Goal: Task Accomplishment & Management: Complete application form

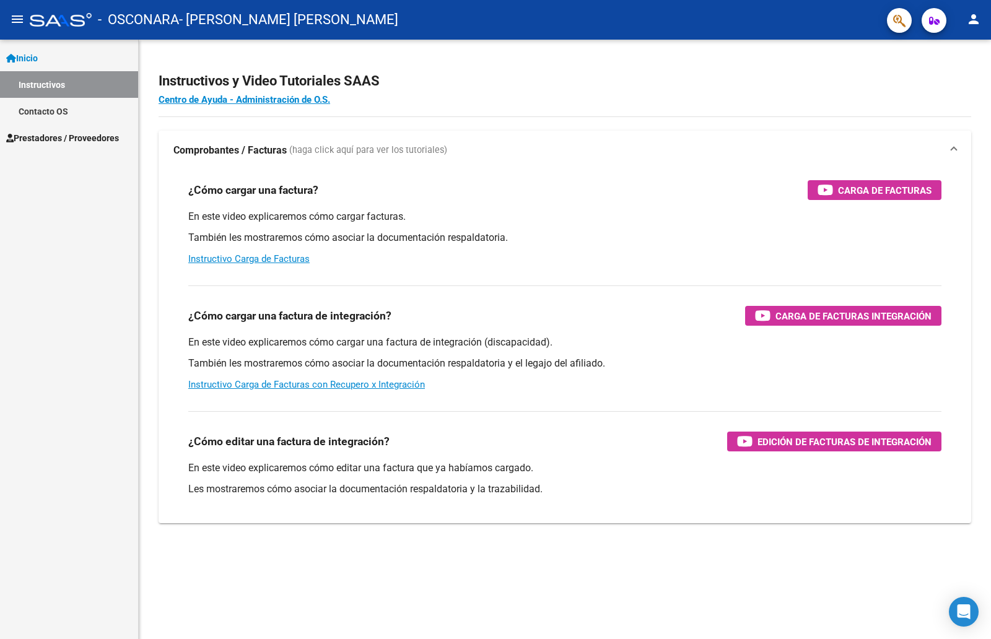
click at [71, 136] on span "Prestadores / Proveedores" at bounding box center [62, 138] width 113 height 14
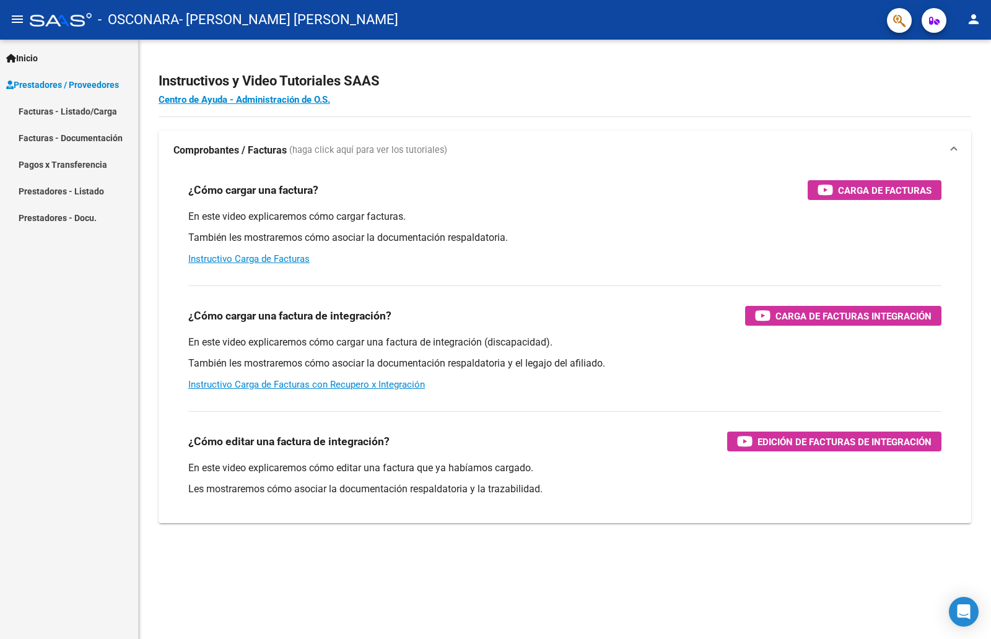
click at [68, 113] on link "Facturas - Listado/Carga" at bounding box center [69, 111] width 138 height 27
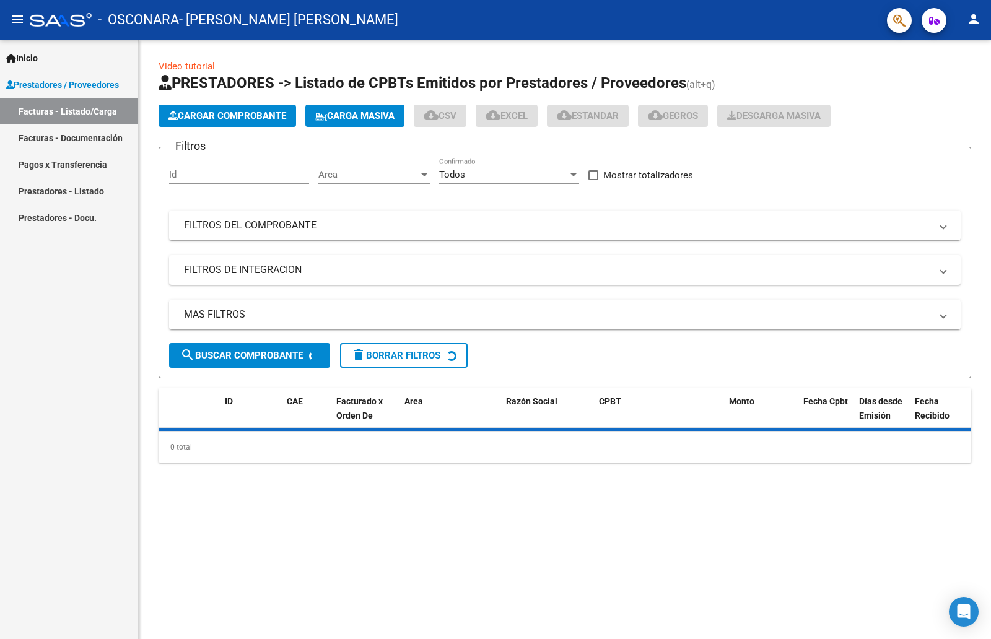
click at [213, 123] on button "Cargar Comprobante" at bounding box center [228, 116] width 138 height 22
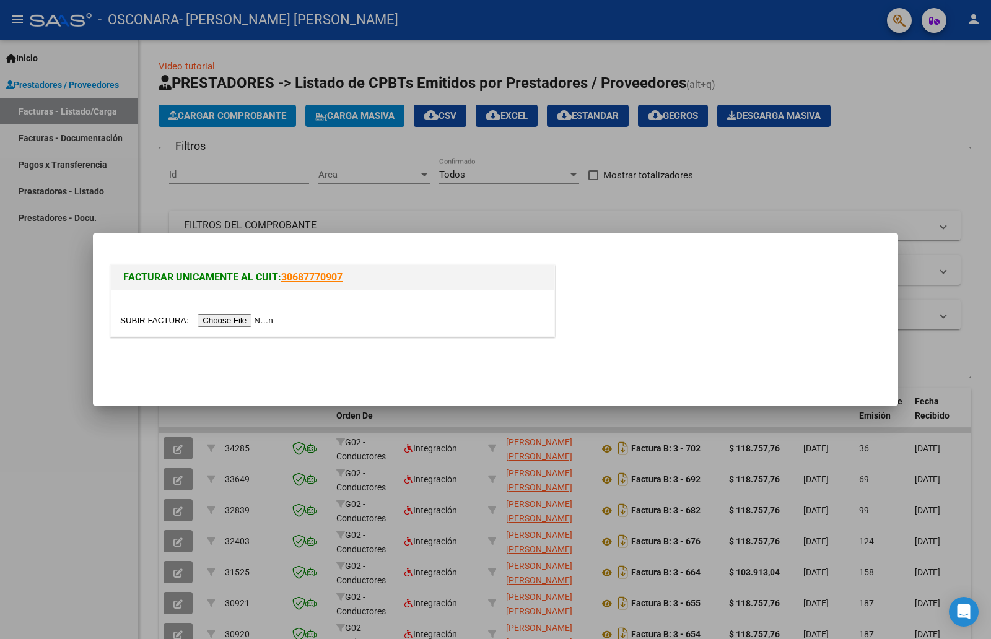
click at [241, 325] on input "file" at bounding box center [198, 320] width 157 height 13
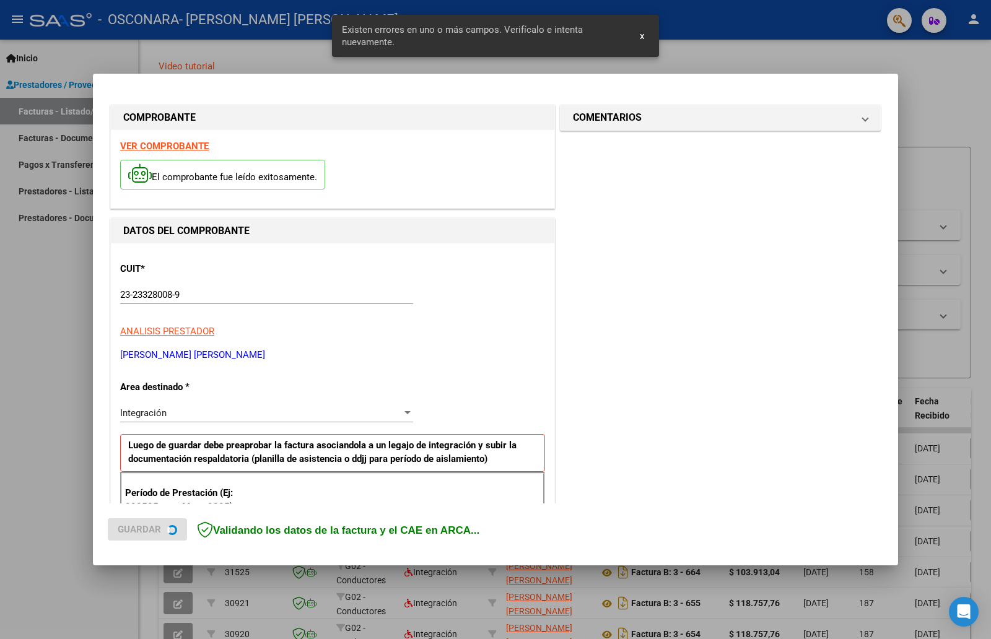
scroll to position [200, 0]
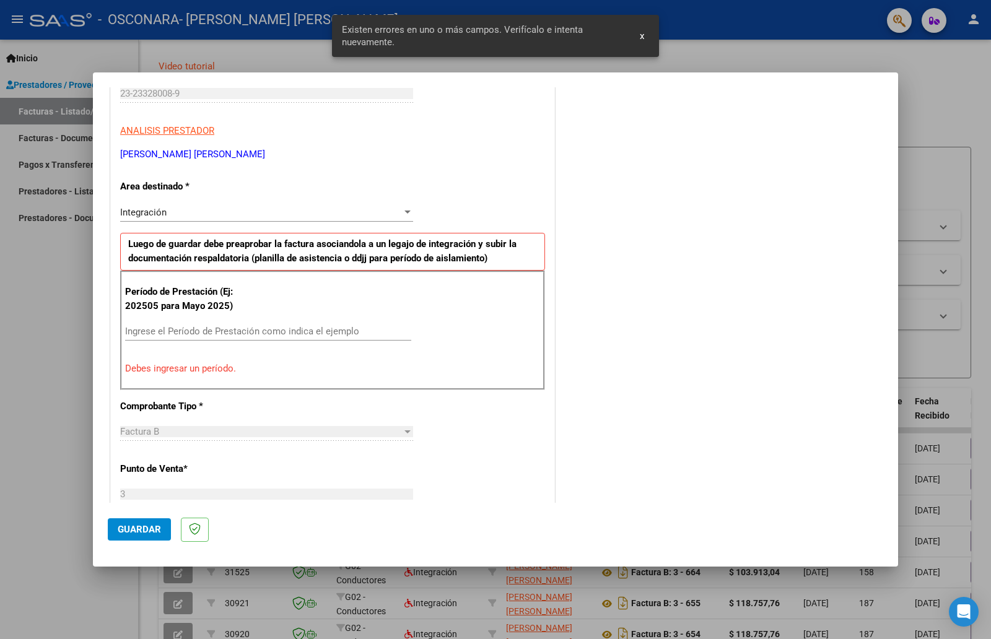
click at [216, 337] on input "Ingrese el Período de Prestación como indica el ejemplo" at bounding box center [268, 331] width 286 height 11
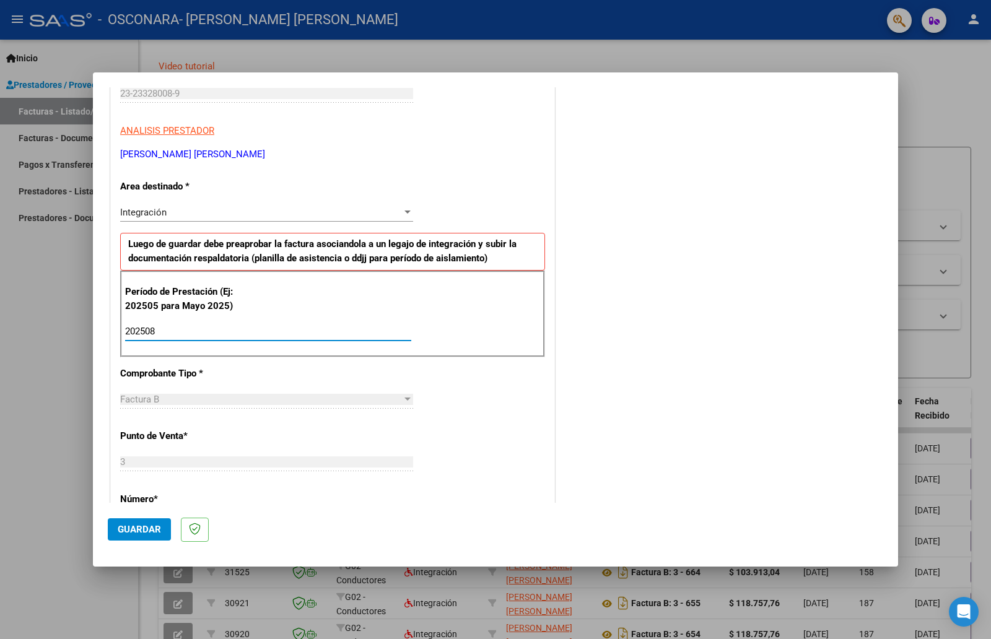
type input "202508"
click at [148, 528] on span "Guardar" at bounding box center [139, 529] width 43 height 11
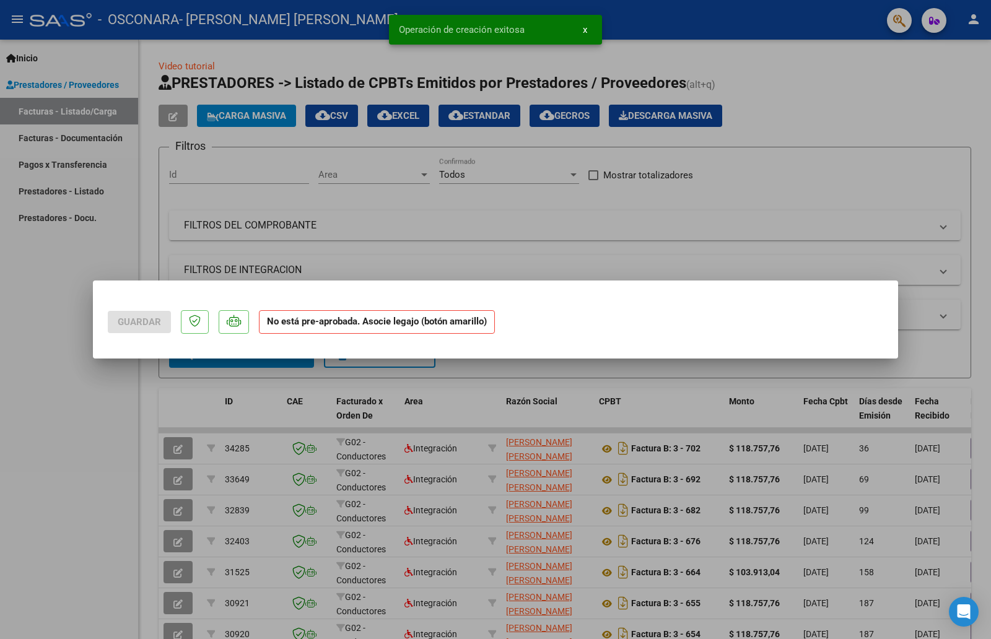
scroll to position [0, 0]
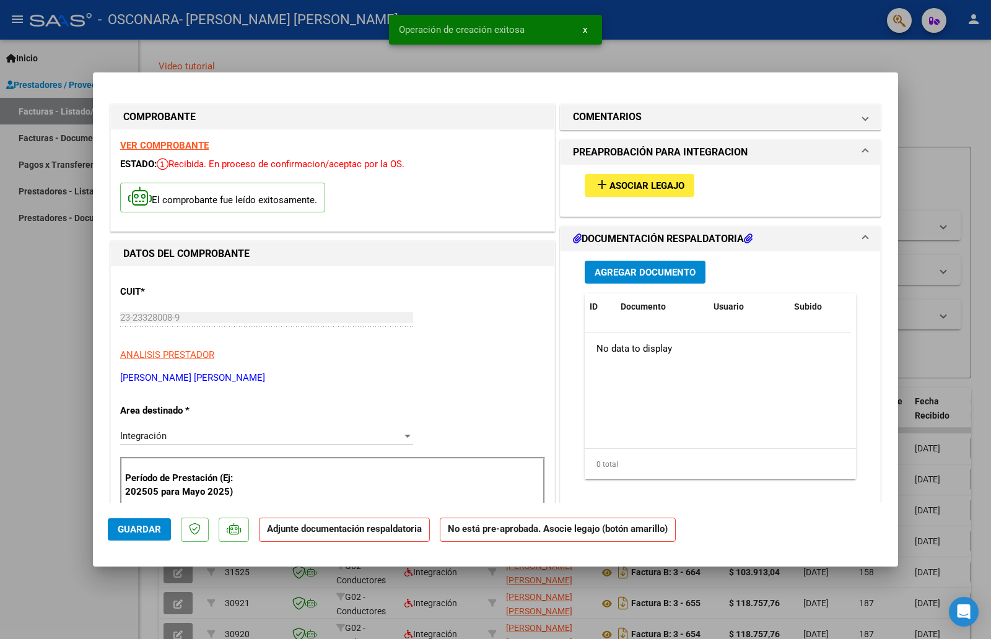
click at [619, 196] on button "add Asociar Legajo" at bounding box center [640, 185] width 110 height 23
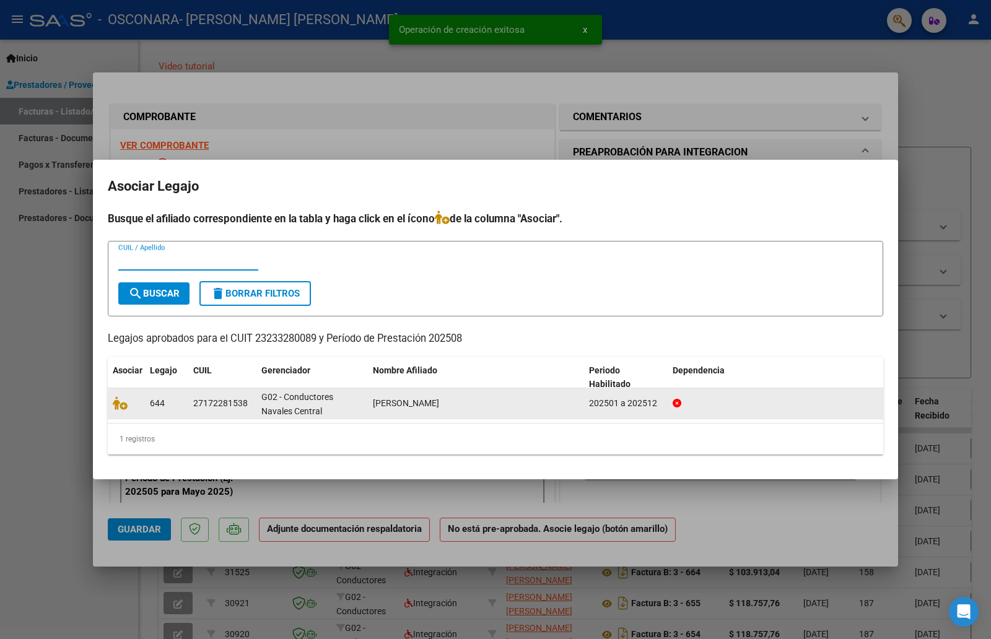
click at [124, 411] on datatable-body-cell at bounding box center [126, 403] width 37 height 30
click at [122, 408] on icon at bounding box center [120, 404] width 15 height 14
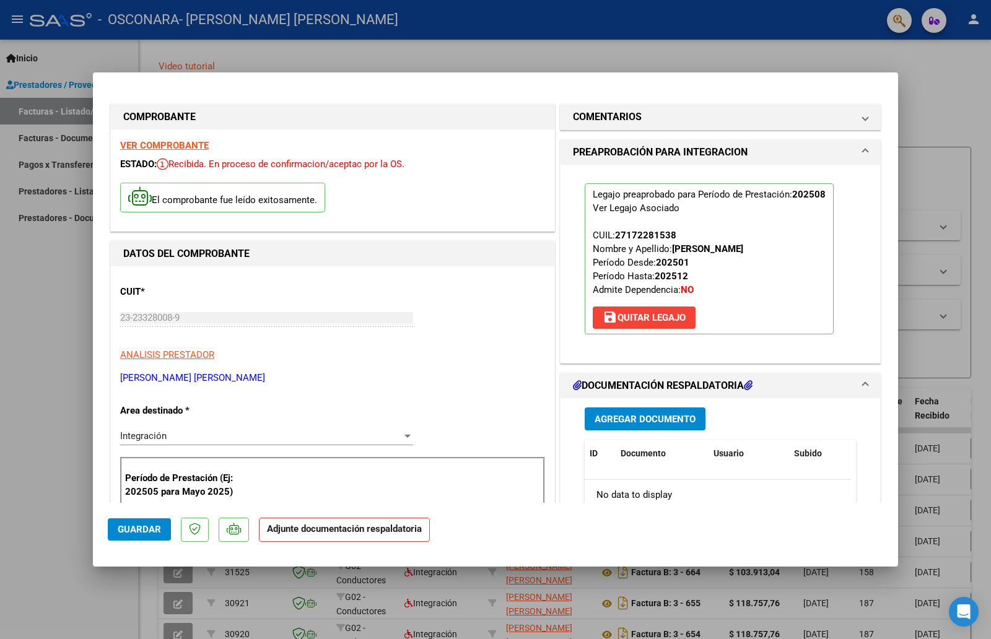
click at [629, 419] on span "Agregar Documento" at bounding box center [645, 419] width 101 height 11
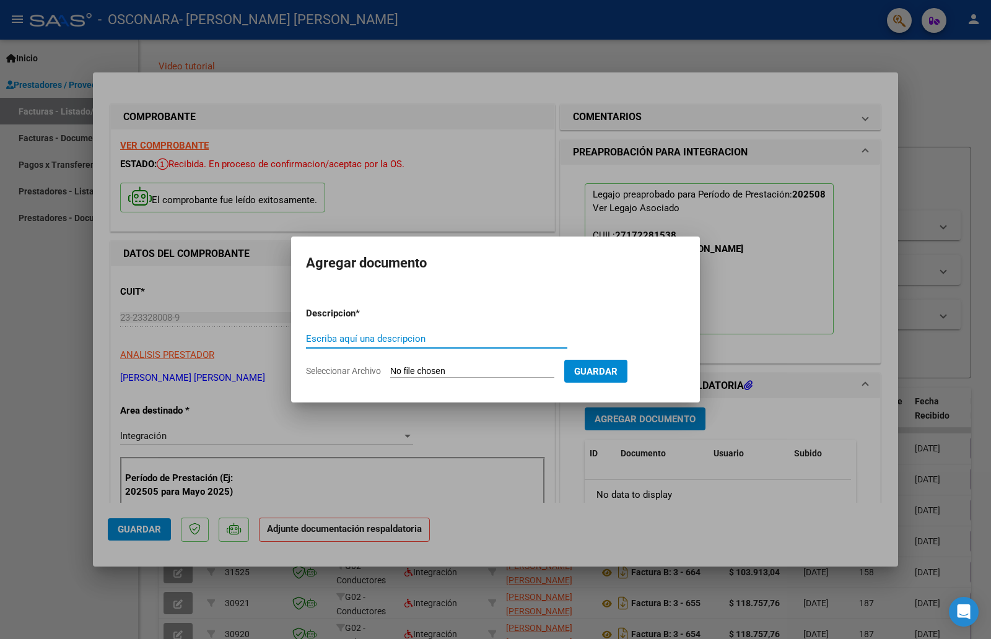
click at [416, 343] on input "Escriba aquí una descripcion" at bounding box center [436, 338] width 261 height 11
click at [494, 364] on form "Descripcion * Escriba aquí una descripcion Seleccionar Archivo Guardar" at bounding box center [495, 342] width 379 height 90
click at [494, 369] on input "Seleccionar Archivo" at bounding box center [472, 372] width 164 height 12
type input "C:\fakepath\asistencia.jpeg"
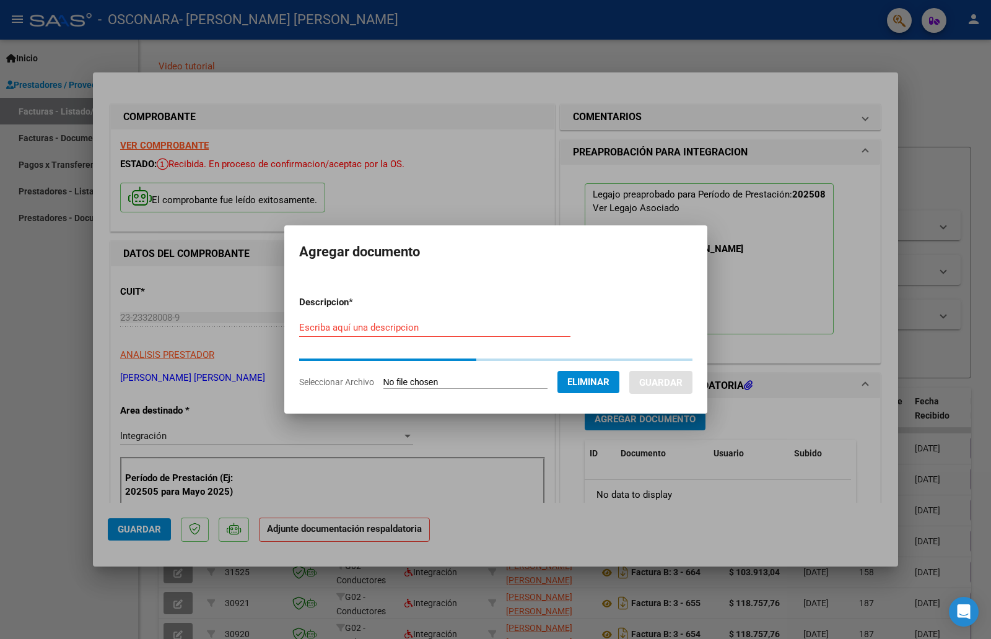
click at [364, 336] on div "Escriba aquí una descripcion" at bounding box center [434, 327] width 271 height 19
click at [359, 330] on input "Escriba aquí una descripcion" at bounding box center [434, 327] width 271 height 11
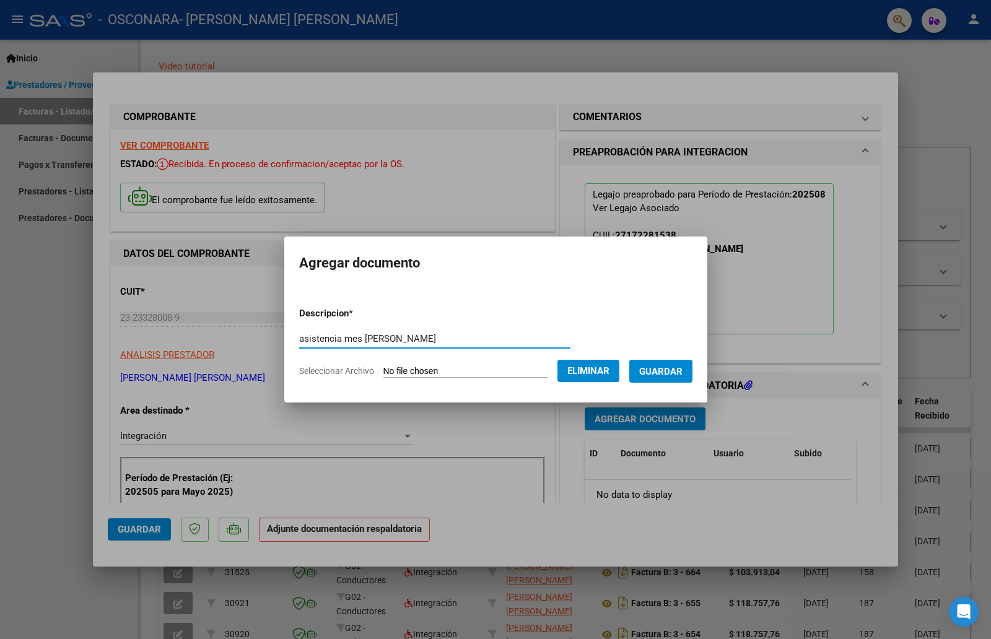
type input "asistencia mes [PERSON_NAME]"
click at [675, 379] on button "Guardar" at bounding box center [660, 371] width 63 height 23
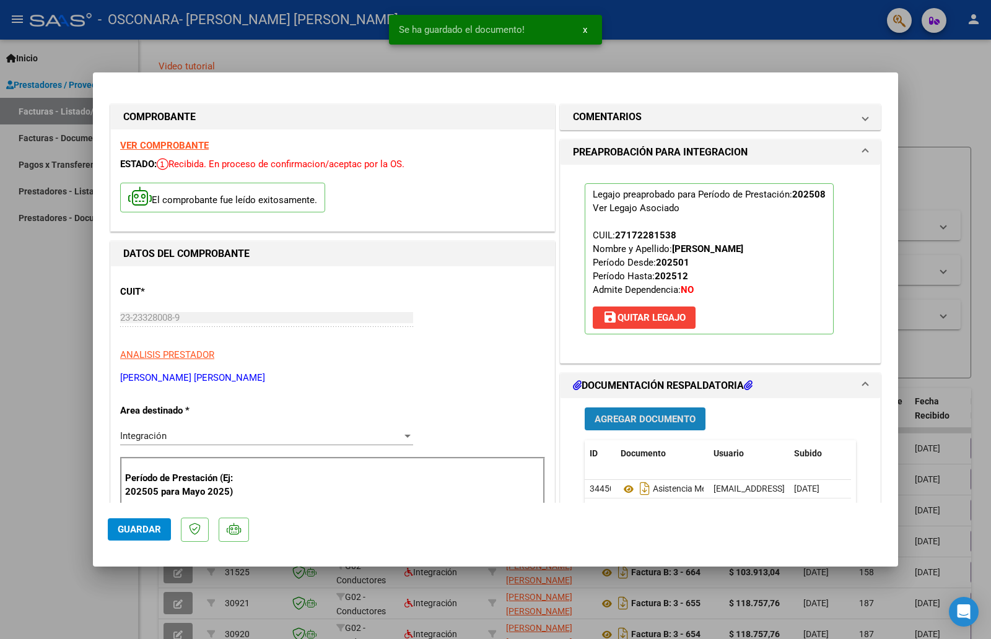
click at [681, 426] on button "Agregar Documento" at bounding box center [645, 419] width 121 height 23
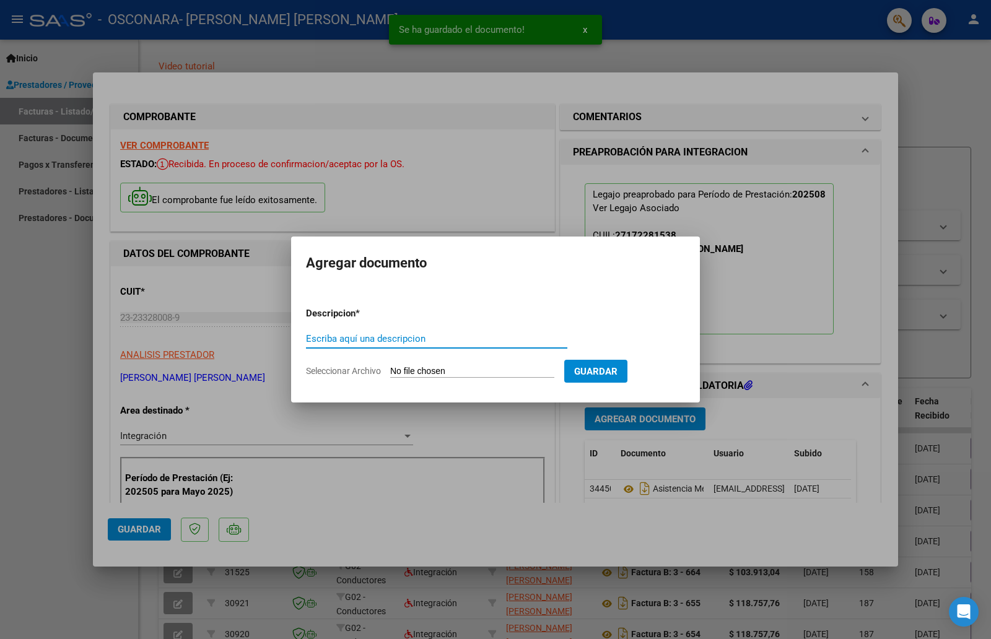
click at [418, 372] on input "Seleccionar Archivo" at bounding box center [472, 372] width 164 height 12
type input "C:\fakepath\informe mensual.jpeg"
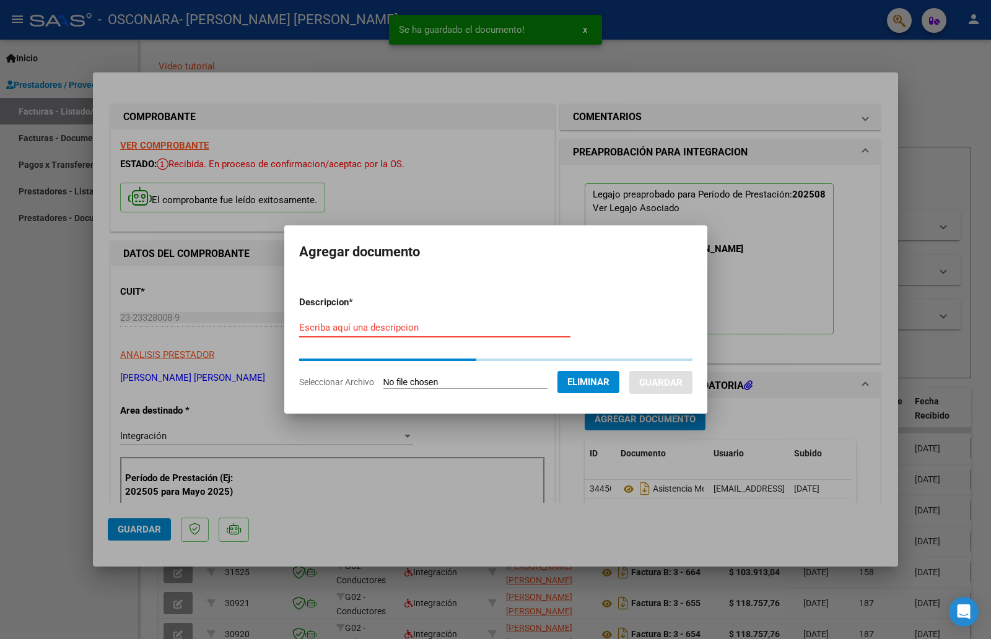
click at [372, 324] on input "Escriba aquí una descripcion" at bounding box center [434, 327] width 271 height 11
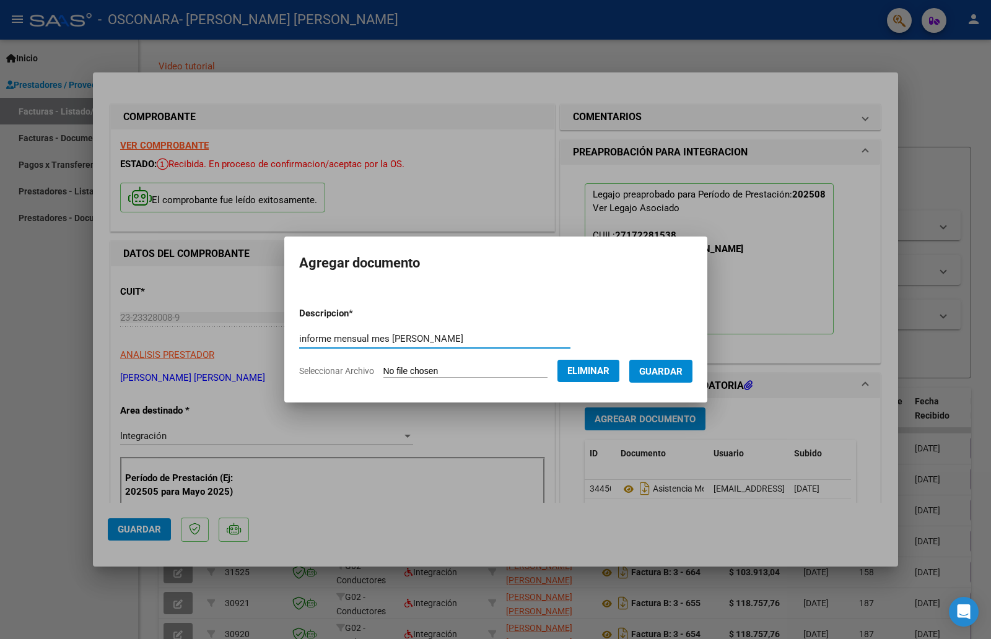
type input "informe mensual mes [PERSON_NAME]"
click at [670, 370] on span "Guardar" at bounding box center [660, 371] width 43 height 11
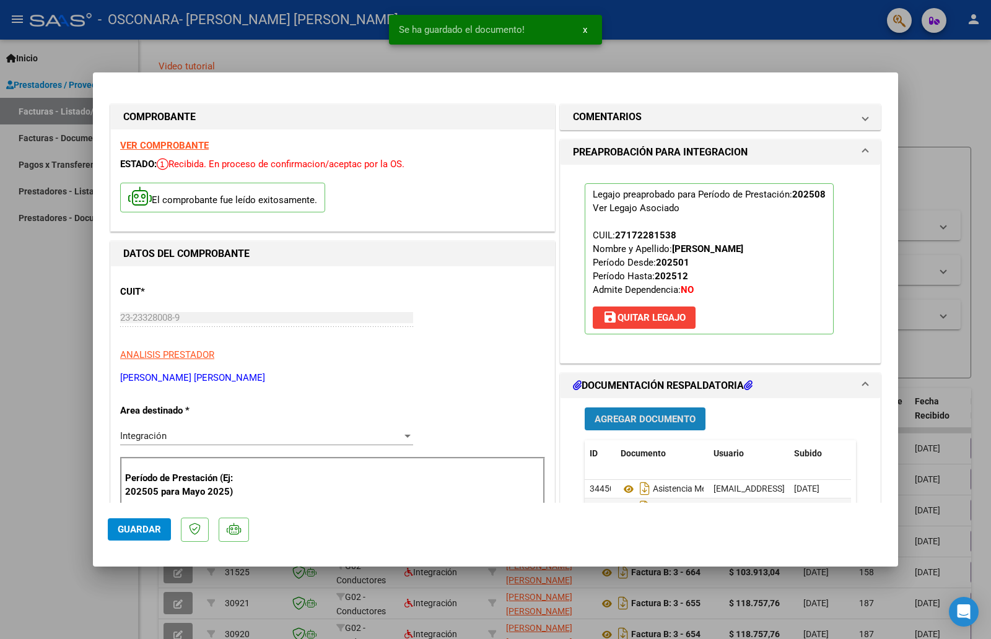
click at [674, 416] on span "Agregar Documento" at bounding box center [645, 419] width 101 height 11
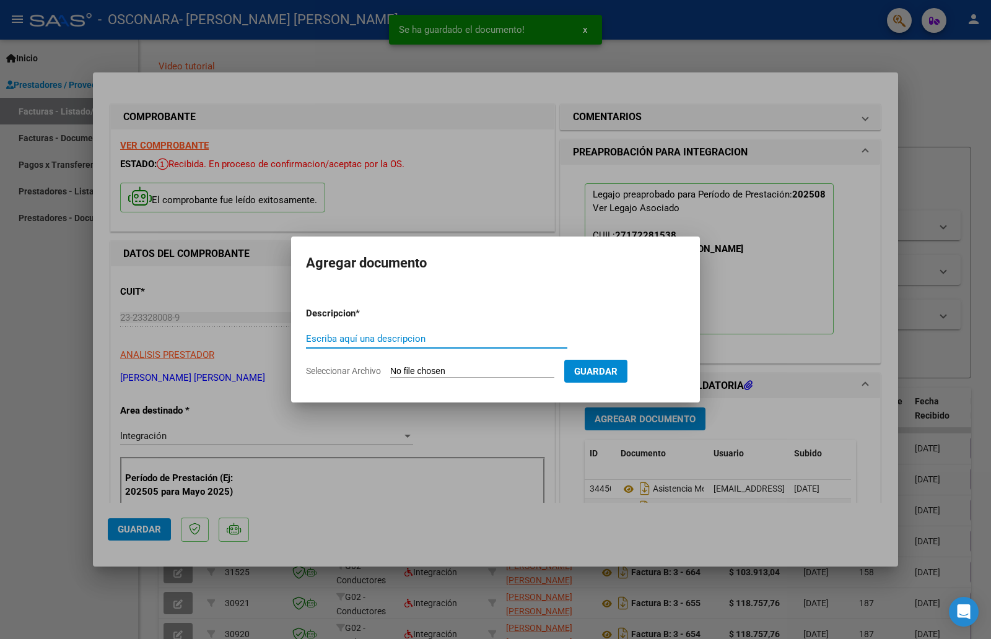
click at [408, 367] on input "Seleccionar Archivo" at bounding box center [472, 372] width 164 height 12
type input "C:\fakepath\factura.jpeg"
click at [333, 347] on div "Escriba aquí una descripcion" at bounding box center [436, 345] width 261 height 30
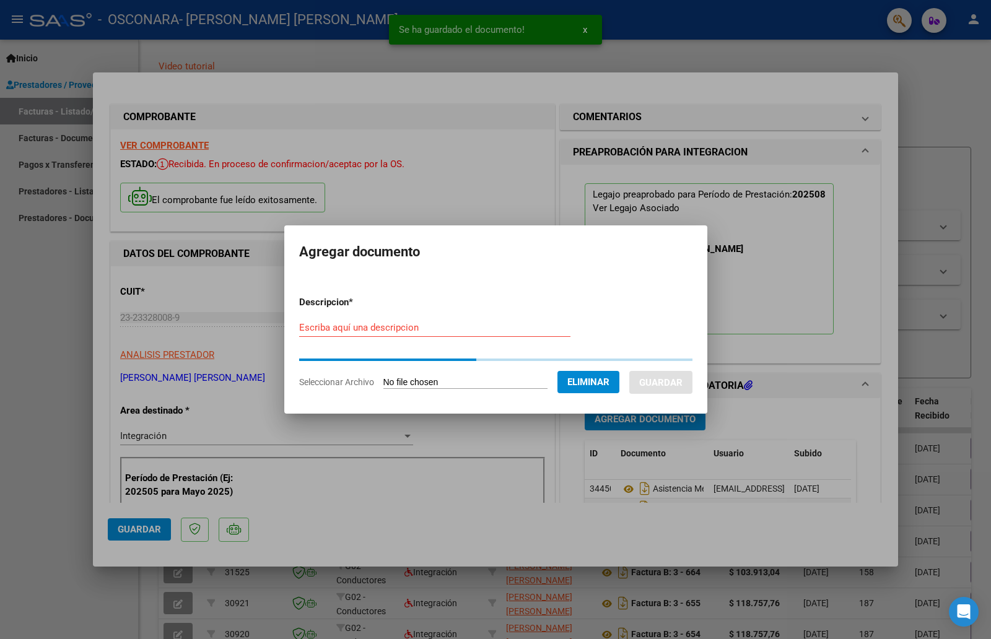
click at [335, 329] on input "Escriba aquí una descripcion" at bounding box center [434, 327] width 271 height 11
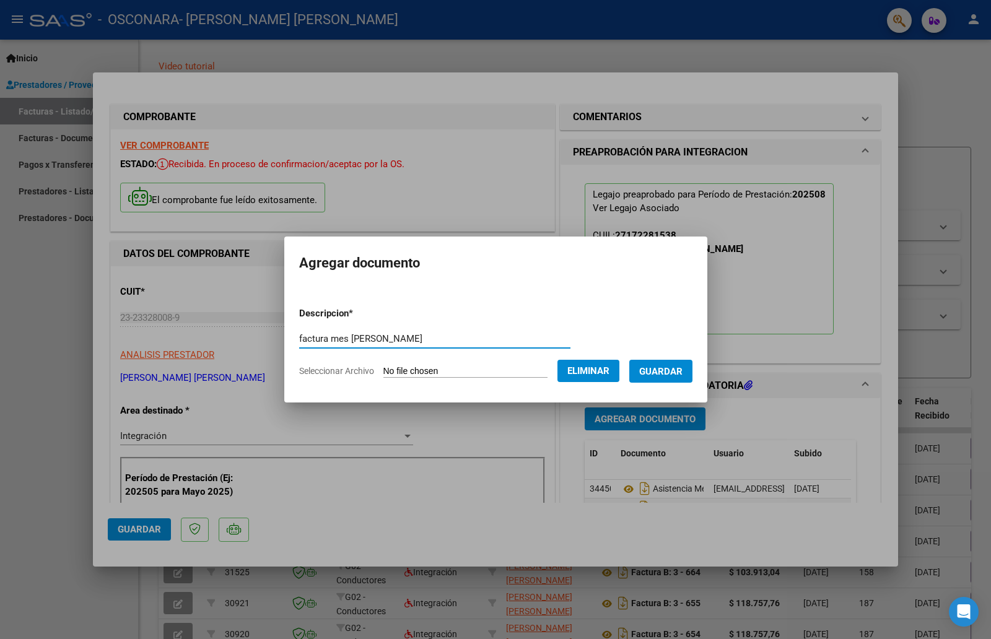
type input "factura mes [PERSON_NAME]"
click at [667, 370] on span "Guardar" at bounding box center [660, 371] width 43 height 11
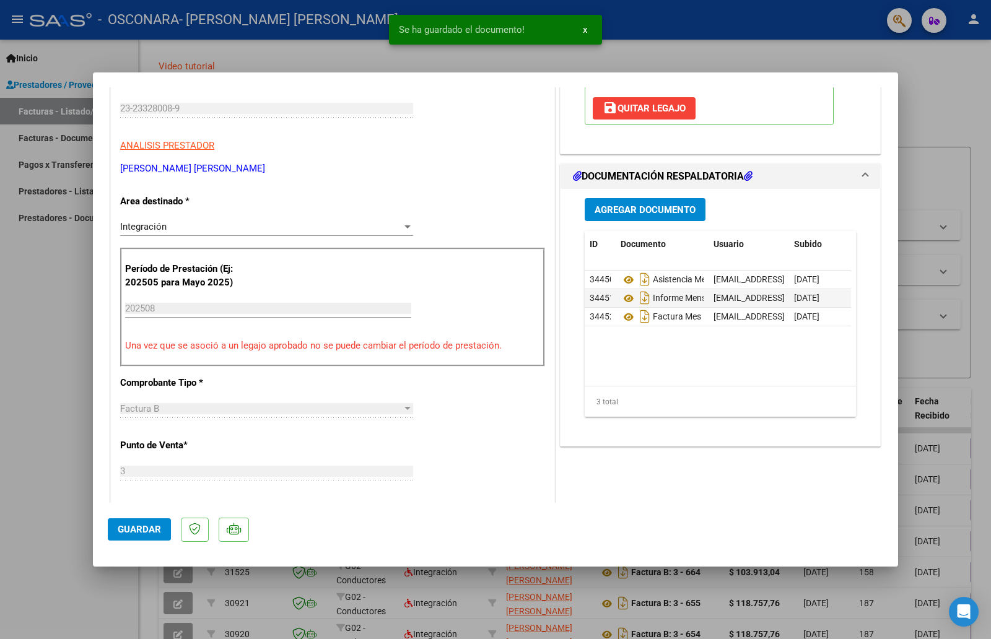
scroll to position [172, 0]
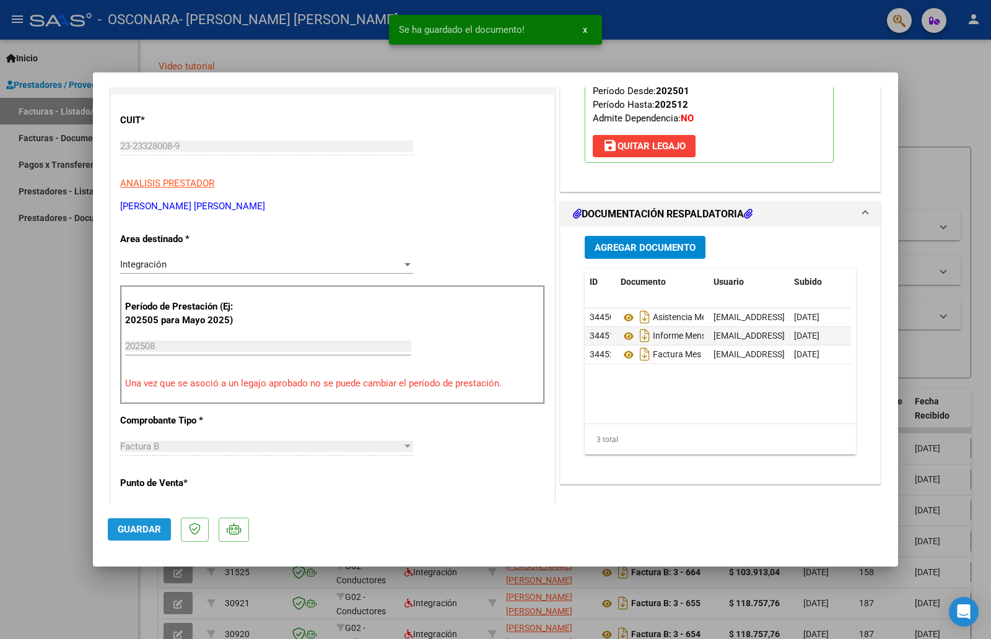
click at [147, 525] on span "Guardar" at bounding box center [139, 529] width 43 height 11
click at [712, 72] on mat-dialog-container "COMPROBANTE VER COMPROBANTE ESTADO: Recibida. En proceso de confirmacion/acepta…" at bounding box center [495, 319] width 805 height 494
click at [959, 213] on div at bounding box center [495, 319] width 991 height 639
